Goal: Task Accomplishment & Management: Use online tool/utility

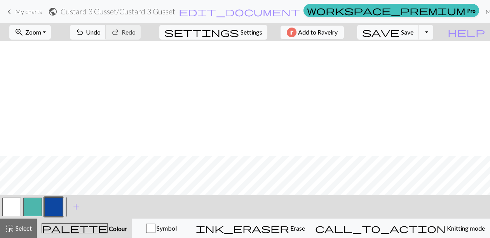
scroll to position [115, 0]
click at [32, 204] on button "button" at bounding box center [32, 207] width 19 height 19
click at [56, 205] on button "button" at bounding box center [53, 207] width 19 height 19
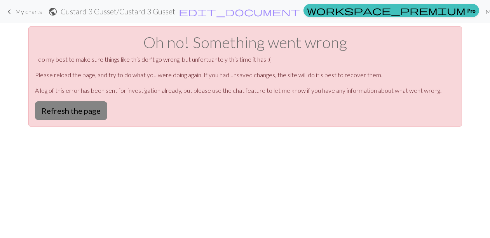
click at [74, 108] on button "Refresh the page" at bounding box center [71, 110] width 72 height 19
click at [72, 108] on button "Refresh the page" at bounding box center [71, 110] width 72 height 19
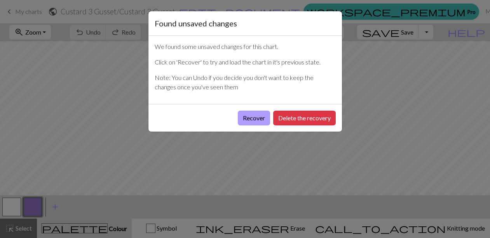
click at [255, 117] on button "Recover" at bounding box center [254, 118] width 32 height 15
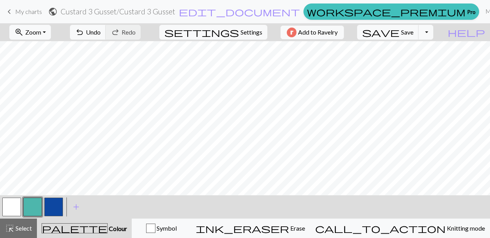
click at [30, 206] on button "button" at bounding box center [32, 207] width 19 height 19
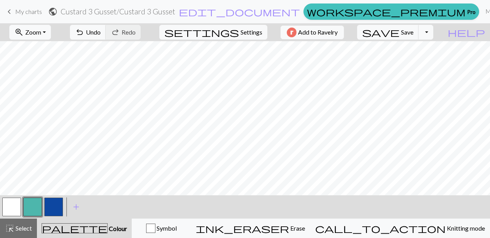
click at [56, 206] on button "button" at bounding box center [53, 207] width 19 height 19
click at [414, 31] on span "Save" at bounding box center [407, 31] width 12 height 7
click at [434, 31] on button "Toggle Dropdown" at bounding box center [426, 32] width 15 height 15
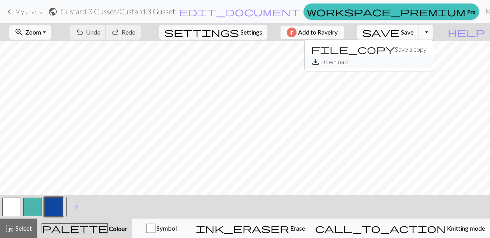
click at [422, 62] on button "save_alt Download" at bounding box center [369, 62] width 128 height 12
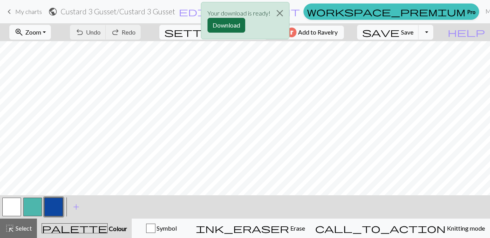
click at [225, 24] on button "Download" at bounding box center [227, 25] width 38 height 15
